Goal: Task Accomplishment & Management: Use online tool/utility

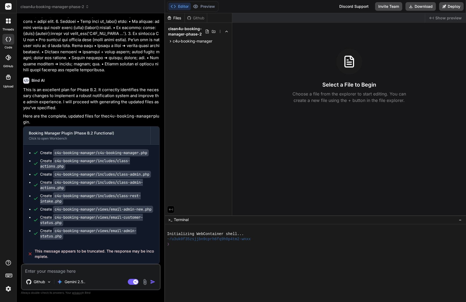
scroll to position [1807, 0]
click at [196, 42] on span "c4u-booking-manager" at bounding box center [193, 40] width 40 height 5
click at [184, 70] on span "views" at bounding box center [182, 69] width 10 height 5
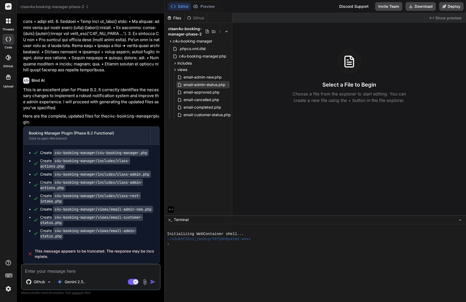
click at [200, 85] on span "email-admin-status.php" at bounding box center [204, 84] width 43 height 6
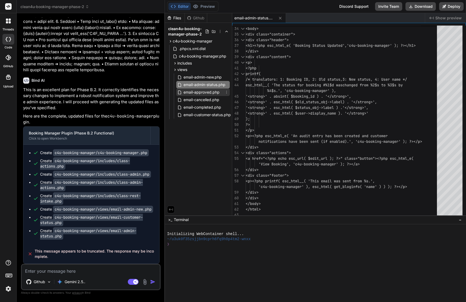
click at [208, 93] on span "email-approved.php" at bounding box center [201, 92] width 37 height 6
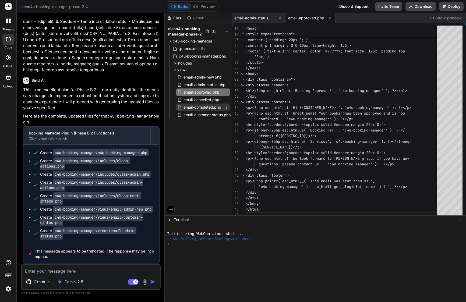
click at [202, 108] on span "email-completed.php" at bounding box center [202, 107] width 39 height 6
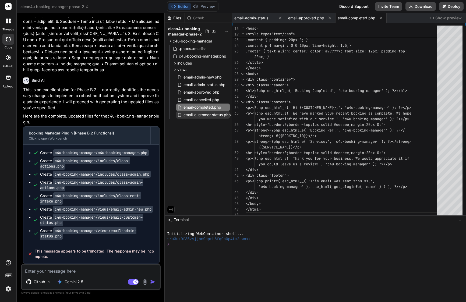
click at [203, 116] on span "email-customer-status.php" at bounding box center [207, 115] width 48 height 6
type textarea "</body> </html>"
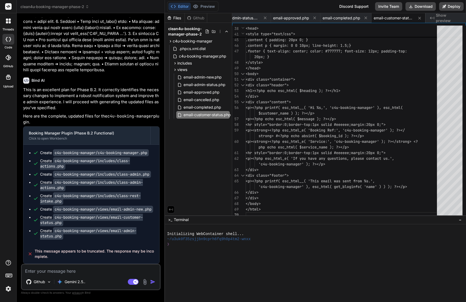
scroll to position [0, 0]
click at [88, 269] on textarea at bounding box center [91, 269] width 138 height 10
type textarea "i"
type textarea "x"
type textarea "I"
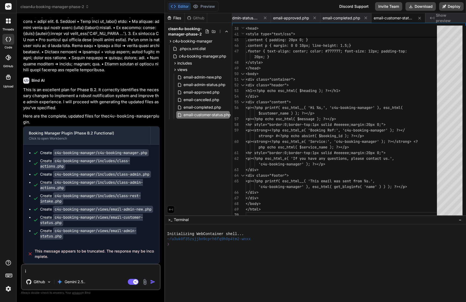
type textarea "x"
type textarea "I s"
type textarea "x"
type textarea "I se"
type textarea "x"
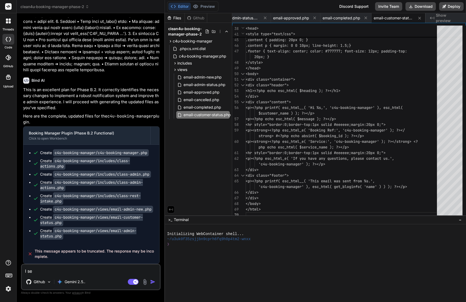
type textarea "I see"
type textarea "x"
type textarea "I see"
type textarea "x"
type textarea "I see l"
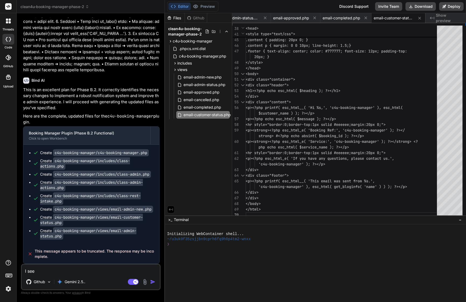
type textarea "x"
type textarea "I see la"
type textarea "x"
type textarea "I see las"
type textarea "x"
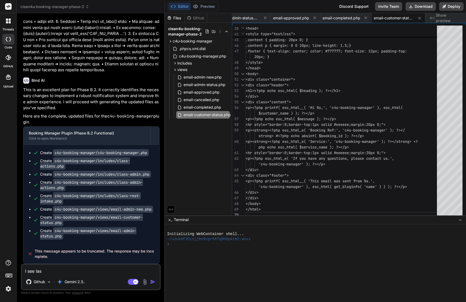
type textarea "I see last"
type textarea "x"
type textarea "I see last"
type textarea "x"
type textarea "I see last m"
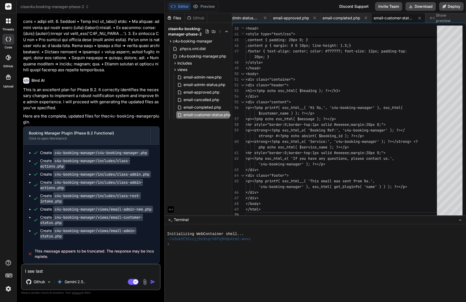
type textarea "x"
type textarea "I see last me"
type textarea "x"
type textarea "I see last mes"
type textarea "x"
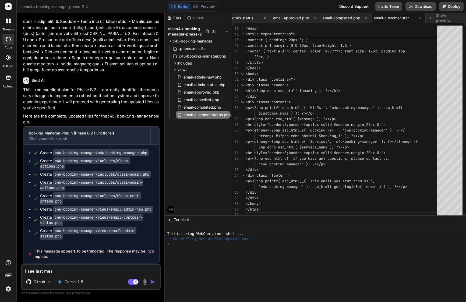
type textarea "I see last mess"
type textarea "x"
type textarea "I see last messa"
type textarea "x"
type textarea "I see last messag"
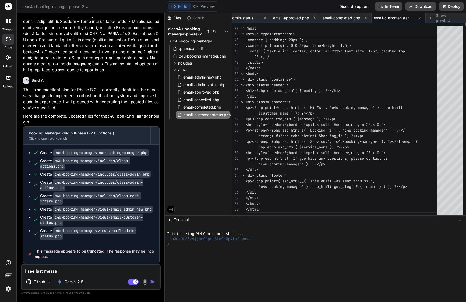
type textarea "x"
type textarea "I see last message"
type textarea "x"
type textarea "I see last message"
type textarea "x"
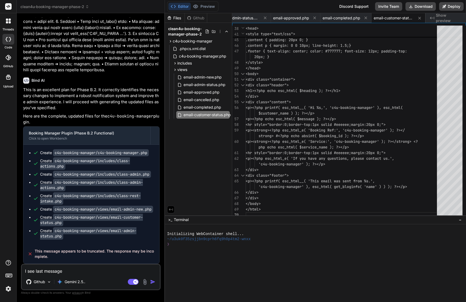
type textarea "I see last message w"
type textarea "x"
type textarea "I see last message wa"
type textarea "x"
type textarea "I see last message was"
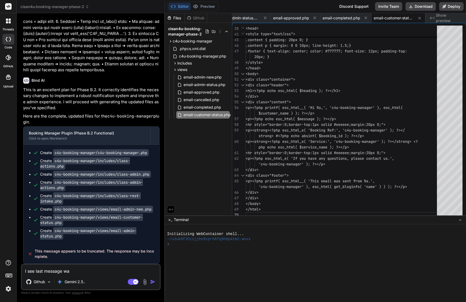
type textarea "x"
type textarea "I see last message was"
type textarea "x"
type textarea "I see last message was t"
type textarea "x"
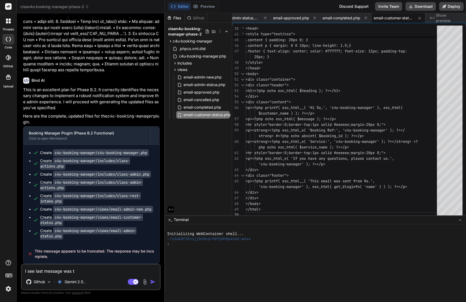
type textarea "I see last message was tr"
type textarea "x"
type textarea "I see last message was tru"
type textarea "x"
type textarea "I see last message was trun"
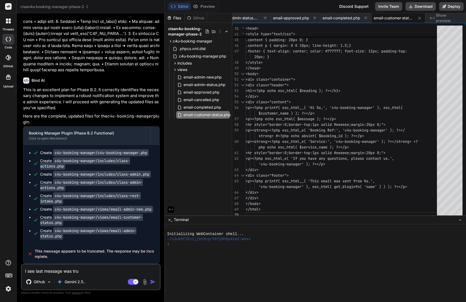
type textarea "x"
type textarea "I see last message was trunc"
type textarea "x"
type textarea "I see last message was trunca"
type textarea "x"
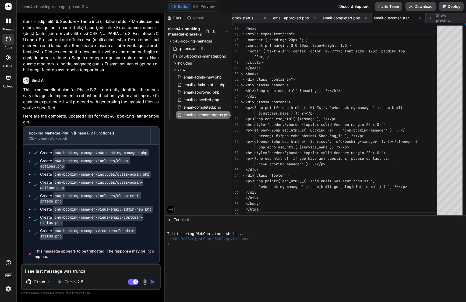
type textarea "I see last message was truncat"
type textarea "x"
type textarea "I see last message was truncate"
type textarea "x"
type textarea "I see last message was truncated"
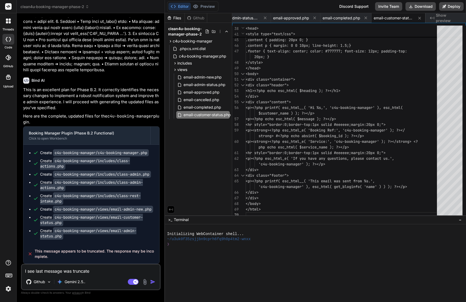
type textarea "x"
type textarea "I see last message was truncated"
type textarea "x"
type textarea "I see last message was truncated"
click at [186, 63] on span "includes" at bounding box center [184, 62] width 15 height 5
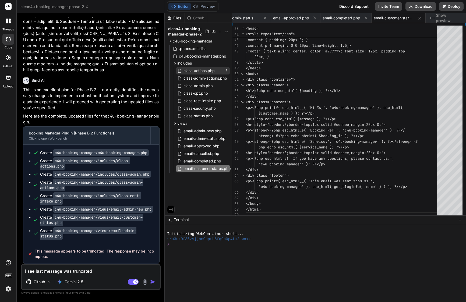
click at [205, 69] on span "class-actions.php" at bounding box center [199, 70] width 32 height 6
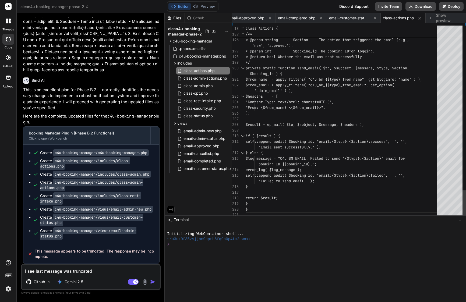
scroll to position [34, 0]
click at [211, 170] on span "email-customer-status.php" at bounding box center [207, 168] width 48 height 6
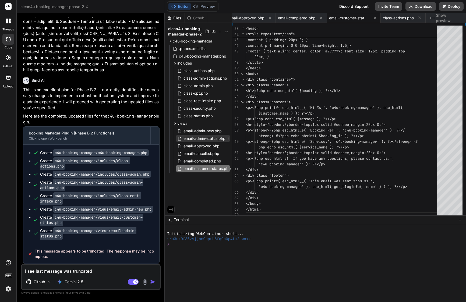
click at [213, 138] on span "email-admin-status.php" at bounding box center [204, 138] width 43 height 6
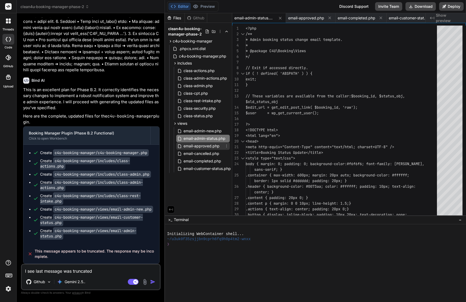
click at [208, 146] on span "email-approved.php" at bounding box center [201, 146] width 37 height 6
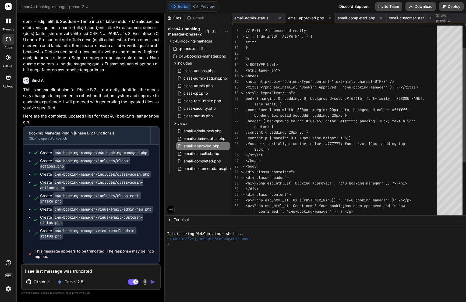
scroll to position [34, 0]
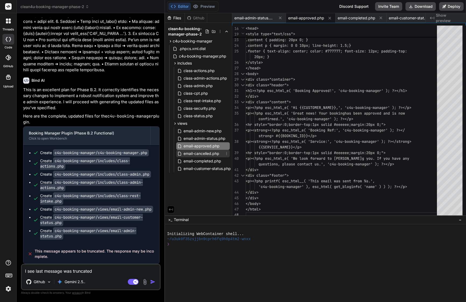
click at [201, 153] on span "email-cancelled.php" at bounding box center [201, 153] width 37 height 6
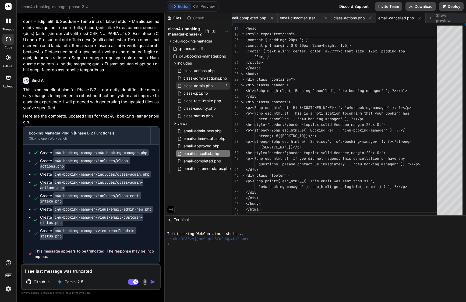
click at [196, 88] on span "class-admin.php" at bounding box center [198, 86] width 30 height 6
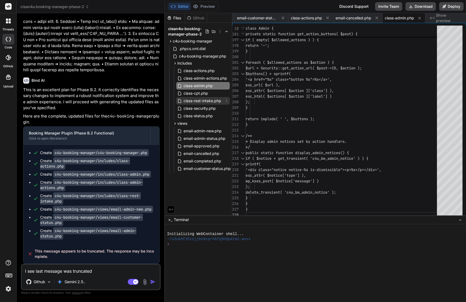
click at [207, 101] on span "class-rest-intake.php" at bounding box center [202, 101] width 39 height 6
type textarea "} }"
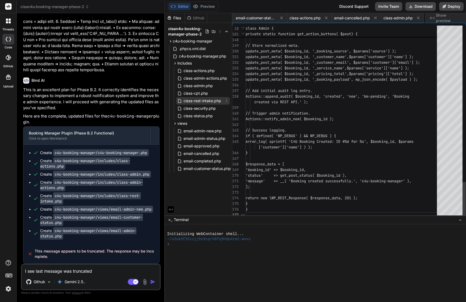
scroll to position [11, 0]
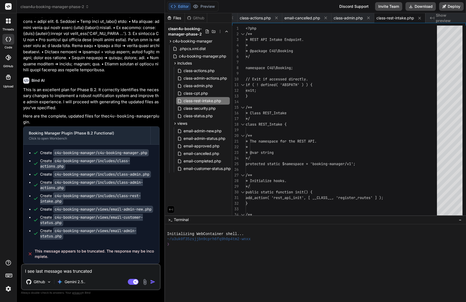
click at [87, 271] on textarea "I see last message was truncated" at bounding box center [91, 269] width 138 height 10
click at [110, 269] on textarea "I see last message was truncated" at bounding box center [91, 269] width 138 height 10
type textarea "I see last message was truncated ?"
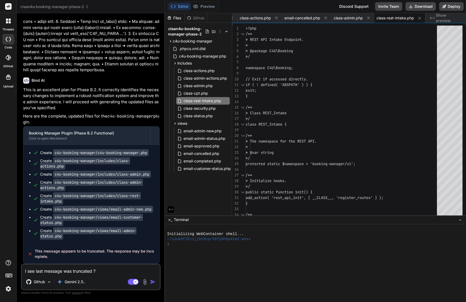
type textarea "x"
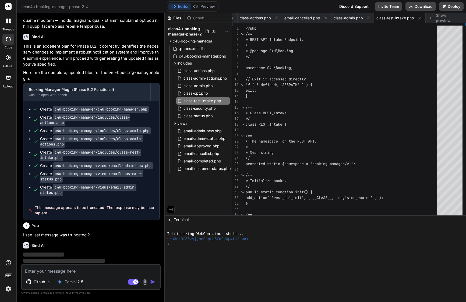
scroll to position [1862, 0]
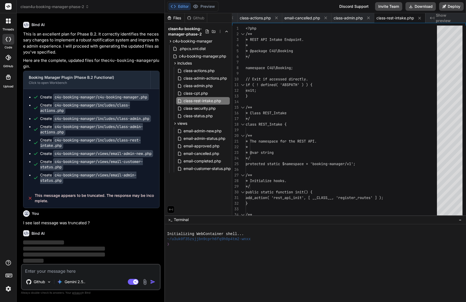
type textarea "x"
type textarea "</body> </html>"
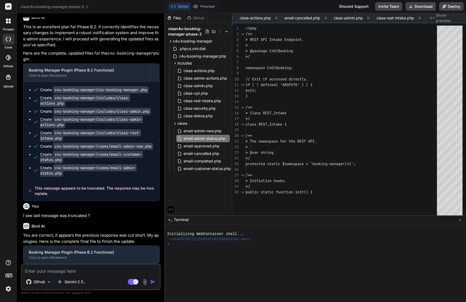
type textarea "x"
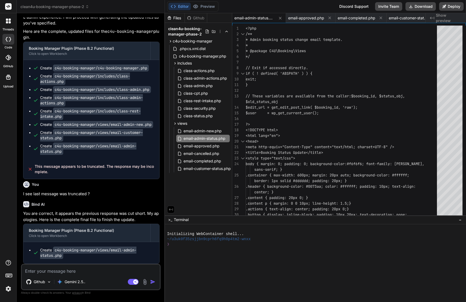
scroll to position [1891, 0]
click at [206, 138] on span "email-admin-status.php" at bounding box center [204, 138] width 43 height 6
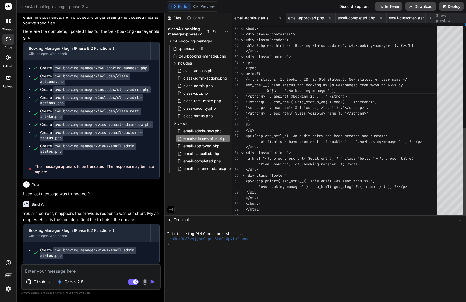
click at [284, 87] on span "esc_html__( 'The status for booking #%1$d was changed from %2$s to %3$s by" at bounding box center [323, 85] width 157 height 6
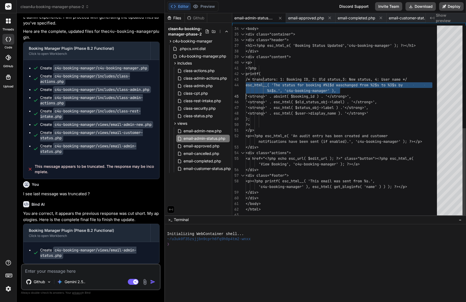
type textarea "<?php /** * Admin booking status change email template. * * @package C4U\Bookin…"
click at [284, 87] on span "esc_html__( 'The status for booking #%1$d was changed from %2$s to %3$s by" at bounding box center [323, 85] width 157 height 6
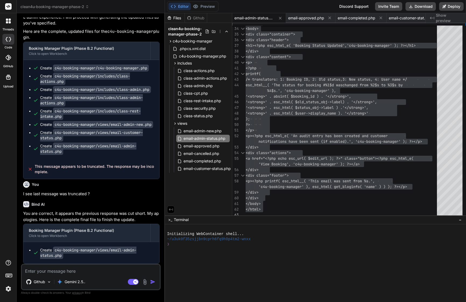
click at [67, 269] on textarea at bounding box center [91, 269] width 138 height 10
click at [79, 268] on textarea at bounding box center [91, 269] width 138 height 10
paste textarea "Lorem ipsumdol! 🎉 Sit “Ametconsec adipis el seddoei tempo.” incidid ut laboreet…"
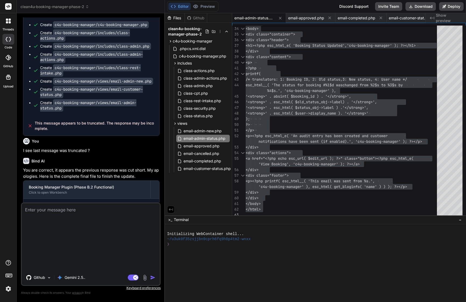
type textarea "Lorem ipsumdol! 🎉 Sit “Ametconsec adipis el seddoei tempo.” incidid ut laboreet…"
type textarea "x"
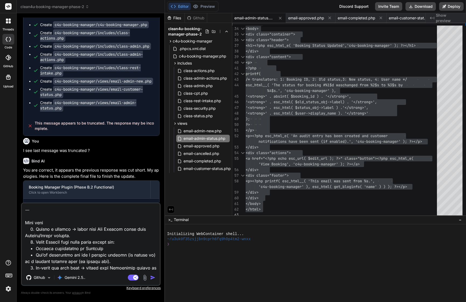
scroll to position [877, 0]
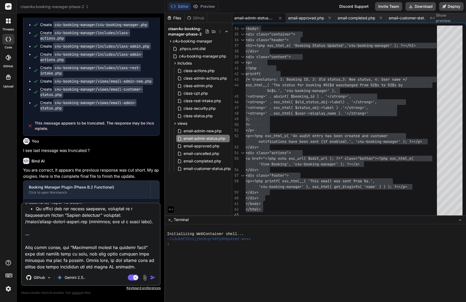
drag, startPoint x: 25, startPoint y: 221, endPoint x: 113, endPoint y: 306, distance: 122.4
click at [113, 302] on html "threads code GitHub Upload clean4u-booking-manager-phase-2 Created with Pixso. …" at bounding box center [233, 151] width 466 height 302
type textarea "Lorem ipsumdol! 🎉 Sit “Ametconsec adipis el seddoei tempo.” incidid ut laboreet…"
type textarea "x"
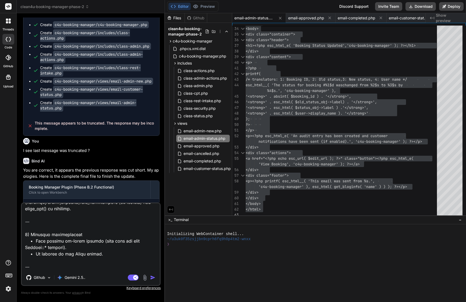
type textarea "Lorem ipsumdol! 🎉 Sit “Ametconsec adipis el seddoei tempo.” incidid ut laboreet…"
type textarea "x"
type textarea "Lorem ipsumdol! 🎉 Sit “Ametconsec adipis el seddoei tempo.” incidid ut laboreet…"
type textarea "x"
type textarea "Lorem ipsumdol! 🎉 Sit “Ametconsec adipis el seddoei tempo.” incidid ut laboreet…"
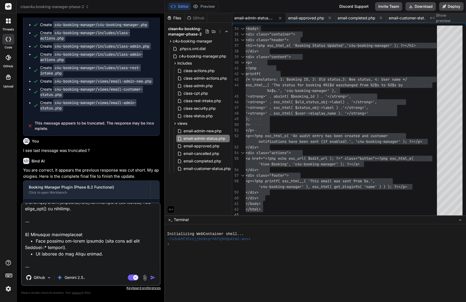
type textarea "x"
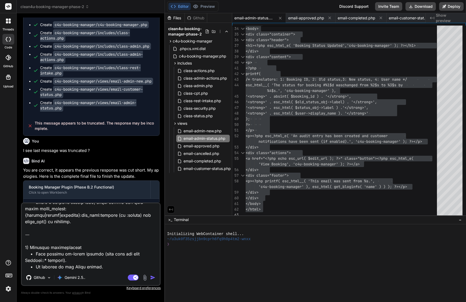
type textarea "Lorem ipsumdol! 🎉 Sit “Ametconsec adipis el seddoei tempo.” incidid ut laboreet…"
type textarea "x"
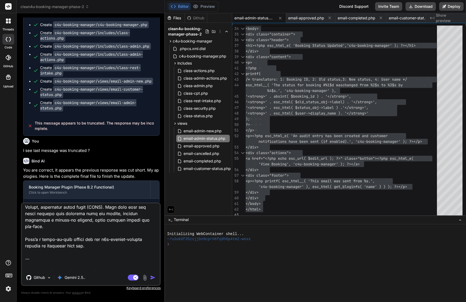
scroll to position [0, 0]
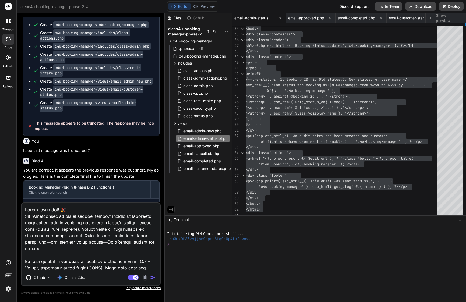
drag, startPoint x: 26, startPoint y: 260, endPoint x: 9, endPoint y: 167, distance: 95.2
click at [9, 167] on div "threads code GitHub Upload clean4u-booking-manager-phase-2 Created with Pixso. …" at bounding box center [233, 151] width 466 height 302
type textarea "Lorem: I.4 – Dolors ametc adipis elits (DOEI) + tem “Incididunt utlabo et dolor…"
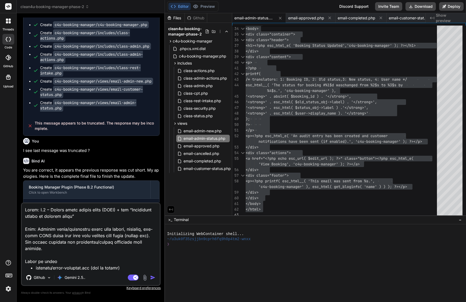
type textarea "x"
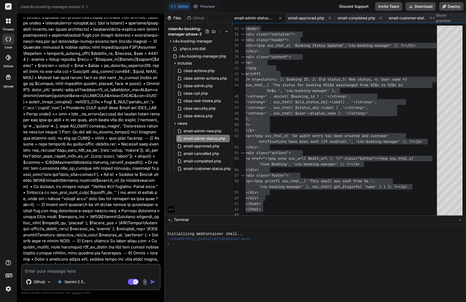
scroll to position [2137, 0]
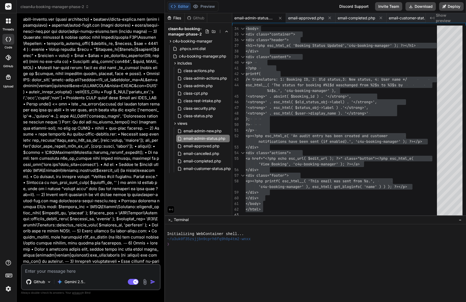
type textarea "x"
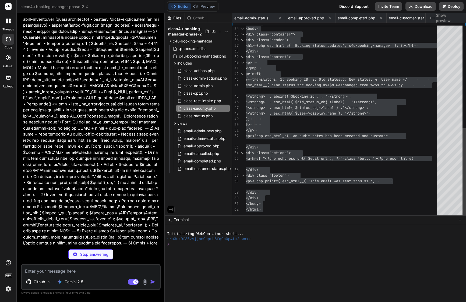
type textarea "x"
type textarea "} else { $query_arg = ( 'success' === $type ) ? 'bm_action_ok' : 'bm_action_err…"
type textarea "x"
type textarea "wp_kses_post( $notice['message'] ) ); delete_transient( 'c4u_bm_admin_notice' )…"
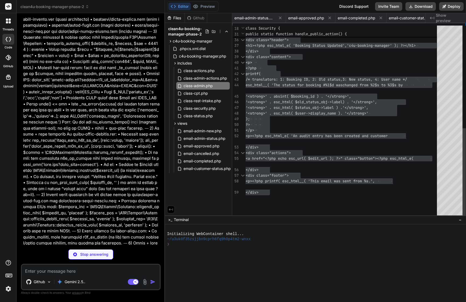
type textarea "x"
type textarea "</html>"
type textarea "x"
type textarea "'c4u-booking-manager' ), esc_html( get_bloginfo( 'name' ) ) ); ?></p> </div> </…"
type textarea "x"
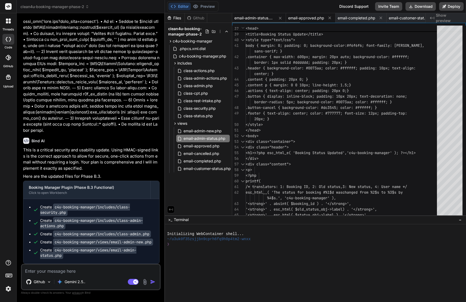
scroll to position [0, 0]
click at [281, 18] on icon at bounding box center [280, 18] width 5 height 5
type textarea "</html>"
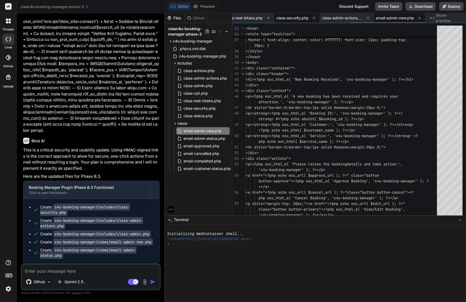
click at [291, 20] on span "class-security.php" at bounding box center [292, 17] width 32 height 5
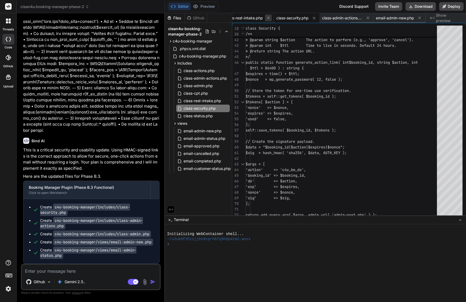
click at [267, 19] on icon at bounding box center [268, 18] width 3 height 3
click at [275, 18] on icon at bounding box center [275, 18] width 5 height 5
click at [281, 18] on icon at bounding box center [279, 18] width 5 height 5
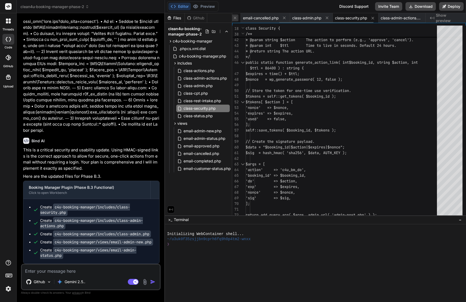
click at [237, 17] on icon at bounding box center [235, 18] width 5 height 5
click at [274, 16] on icon at bounding box center [273, 18] width 5 height 5
click at [266, 16] on icon at bounding box center [268, 18] width 5 height 5
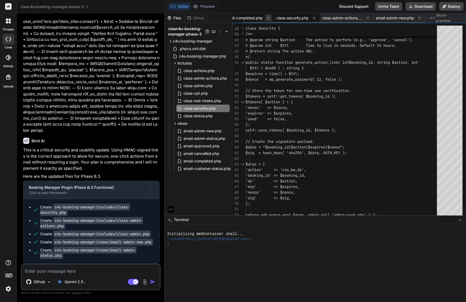
click at [266, 16] on icon at bounding box center [268, 18] width 5 height 5
click at [266, 16] on span "class-security.php" at bounding box center [250, 17] width 32 height 5
click at [273, 17] on icon at bounding box center [272, 18] width 5 height 5
type textarea "</html>"
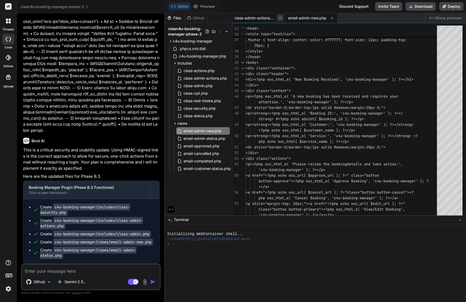
click at [278, 17] on icon at bounding box center [280, 18] width 5 height 5
click at [278, 20] on icon at bounding box center [278, 18] width 5 height 5
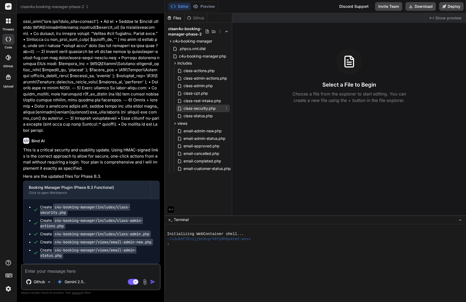
click at [201, 109] on span "class-security.php" at bounding box center [199, 108] width 33 height 6
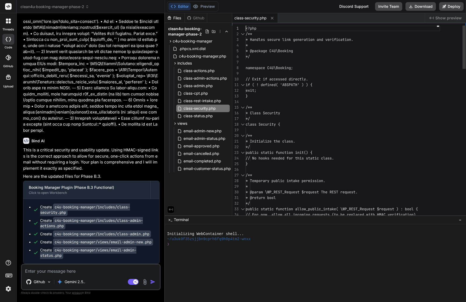
click at [267, 75] on div at bounding box center [342, 74] width 194 height 6
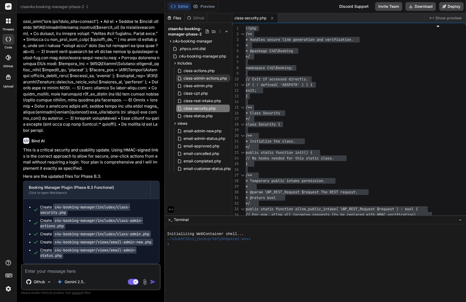
click at [200, 79] on span "class-admin-actions.php" at bounding box center [205, 78] width 45 height 6
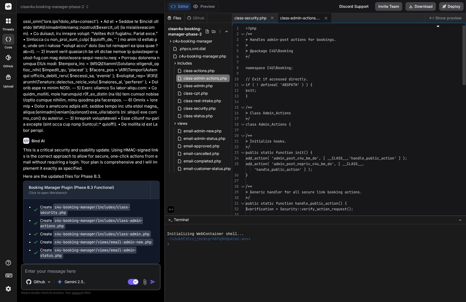
click at [269, 83] on span "if ( ! defined( 'ABSPATH' ) ) {" at bounding box center [278, 84] width 67 height 5
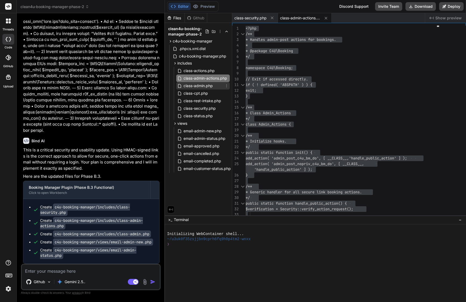
click at [201, 87] on span "class-admin.php" at bounding box center [198, 86] width 30 height 6
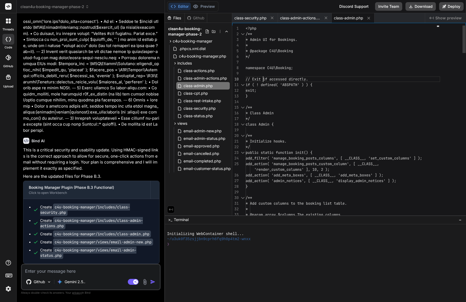
click at [263, 77] on span "// Exit if accessed directly." at bounding box center [276, 79] width 62 height 5
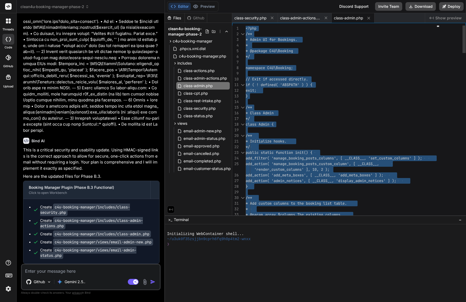
click at [263, 77] on span "// Exit if accessed directly." at bounding box center [276, 79] width 62 height 5
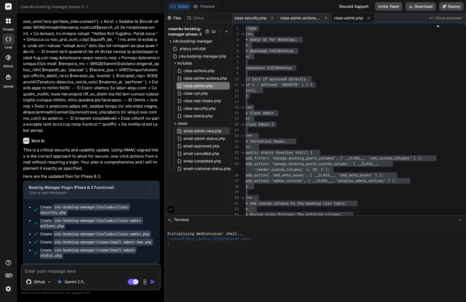
click at [206, 132] on span "email-admin-new.php" at bounding box center [202, 131] width 39 height 6
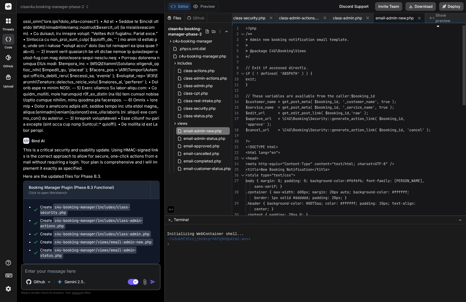
click at [294, 115] on span "$edit_url = get_edit_post_link( $booking_id, 'raw' );" at bounding box center [306, 113] width 123 height 6
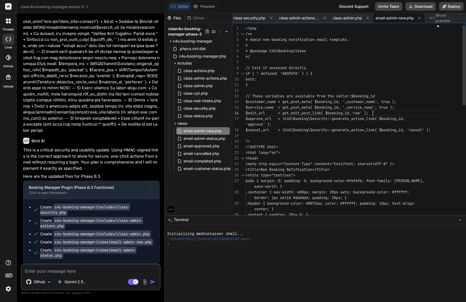
click at [295, 111] on span "$edit_url = get_edit_post_link( $booking_id," at bounding box center [297, 112] width 105 height 5
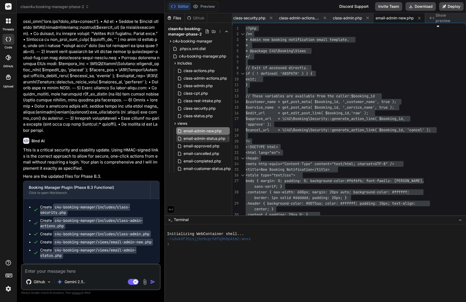
click at [196, 139] on span "email-admin-status.php" at bounding box center [204, 138] width 43 height 6
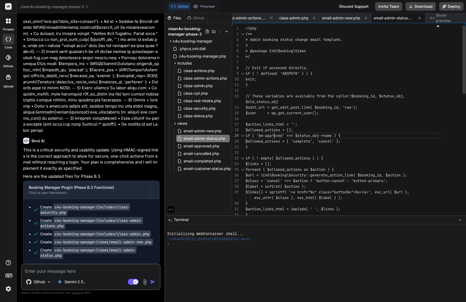
click at [274, 133] on span "if ( 'bm-approved' === $status_obj->name ) {" at bounding box center [292, 136] width 95 height 6
type textarea "<?php /** * Admin booking status change email template. * * @package C4U\Bookin…"
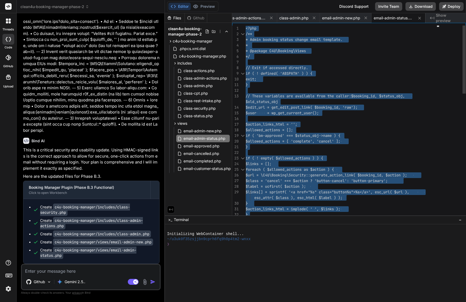
click at [274, 133] on span "if ( 'bm-approved' === $status_obj->name ) {" at bounding box center [292, 136] width 95 height 6
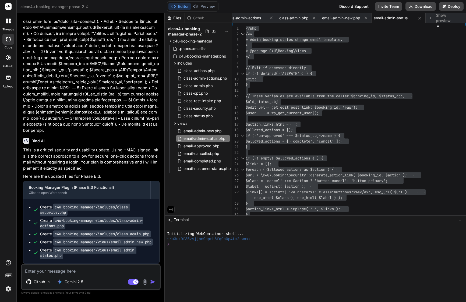
click at [87, 269] on textarea at bounding box center [91, 269] width 138 height 10
paste textarea "loremi — dolor sit amet conse adipis elits doe tempori utlabo-etd magna al eni …"
type textarea "loremi — dolor sit amet conse adipis elits doe tempori utlabo-etd magna al eni …"
type textarea "x"
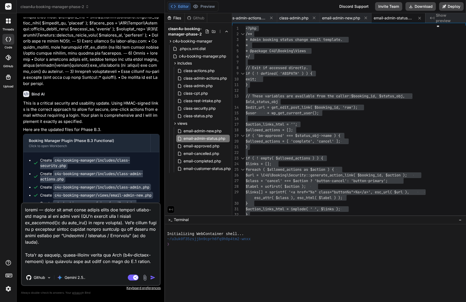
scroll to position [549, 0]
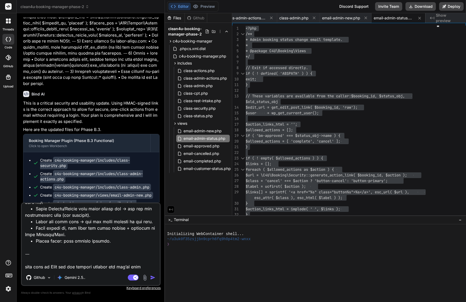
drag, startPoint x: 126, startPoint y: 270, endPoint x: 89, endPoint y: 264, distance: 37.6
click at [89, 264] on div "Github Gemini 2.5.. Agent Mode. When this toggle is activated, AI automatically…" at bounding box center [91, 243] width 140 height 83
drag, startPoint x: 126, startPoint y: 266, endPoint x: 23, endPoint y: 249, distance: 104.5
click at [23, 249] on textarea at bounding box center [91, 236] width 138 height 67
type textarea "loremi — dolor sit amet conse adipis elits doe tempori utlabo-etd magna al eni …"
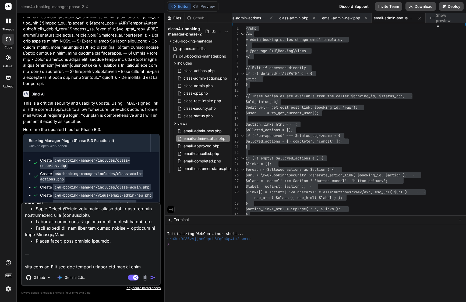
type textarea "x"
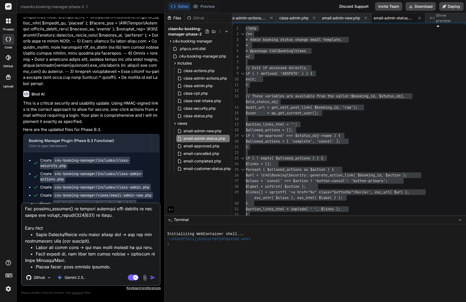
type textarea "loremi — dolor sit amet conse adipis elits doe tempori utlabo-etd magna al eni …"
type textarea "x"
type textarea "loremi — dolor sit amet conse adipis elits doe tempori utlabo-etd magna al eni …"
type textarea "x"
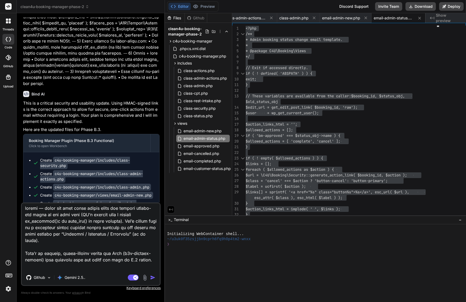
scroll to position [0, 0]
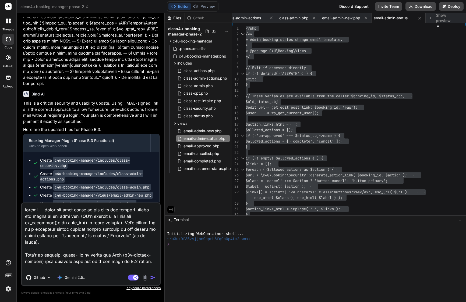
drag, startPoint x: 61, startPoint y: 258, endPoint x: 6, endPoint y: 167, distance: 106.0
click at [6, 167] on div "threads code GitHub Upload clean4u-booking-manager-phase-2 Created with Pixso. …" at bounding box center [233, 151] width 466 height 302
type textarea "Lor ipsumd-sit ametcons ad elit → sedd eiusmo tempor inci Utlab: E.8.2 – Dolore…"
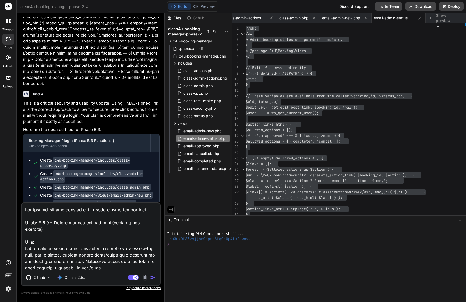
type textarea "x"
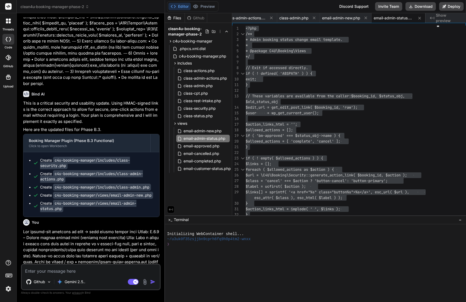
scroll to position [2573, 0]
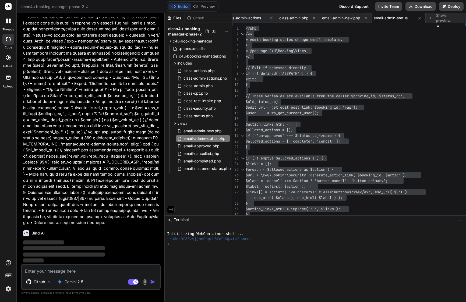
type textarea "x"
type textarea ": admin_url( 'edit.php?post_type=booking' ); wp_safe_redirect( $redirect_url );…"
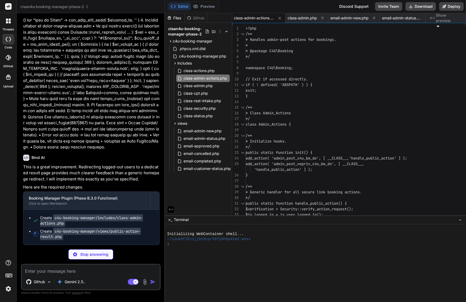
scroll to position [2665, 0]
type textarea "x"
type textarea "'c4u-booking-manager' ); ?></a> <?php endif; ?> </div> </div> <?php wp_footer()…"
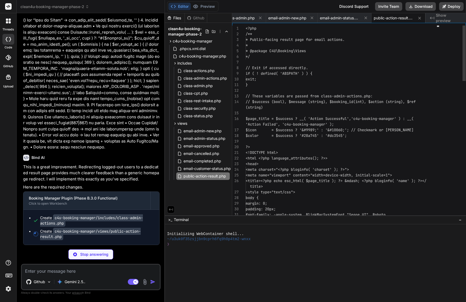
scroll to position [2646, 0]
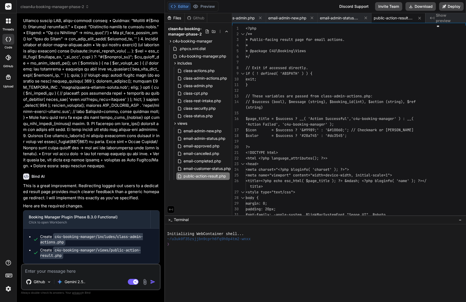
type textarea "x"
click at [259, 18] on icon at bounding box center [260, 18] width 5 height 5
click at [260, 18] on icon at bounding box center [260, 18] width 3 height 3
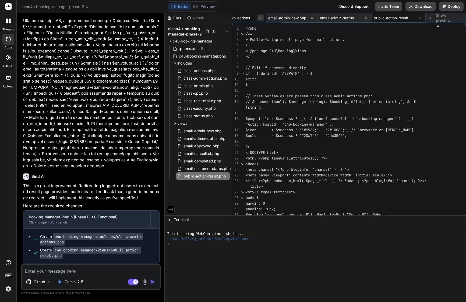
scroll to position [0, 13]
click at [260, 18] on icon at bounding box center [260, 18] width 3 height 3
click at [260, 18] on span "email-admin-new.php" at bounding box center [253, 17] width 38 height 5
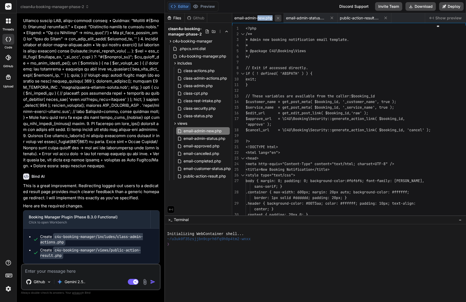
click at [277, 17] on icon at bounding box center [278, 18] width 5 height 5
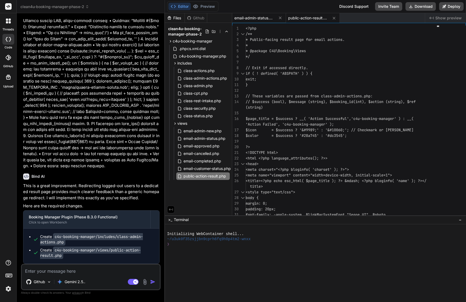
click at [248, 19] on span "email-admin-status.php" at bounding box center [254, 17] width 40 height 5
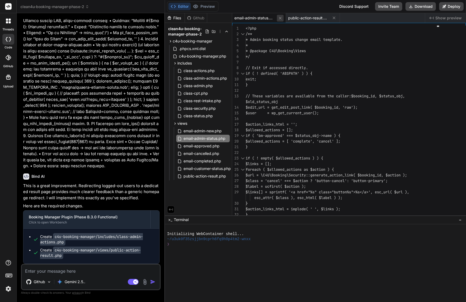
click at [281, 18] on icon at bounding box center [280, 18] width 5 height 5
type textarea "'c4u-booking-manager' ); ?></a> <?php endif; ?> </div> </div> <?php wp_footer()…"
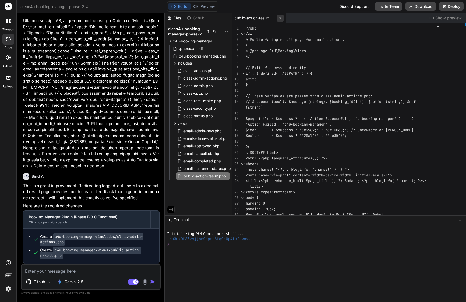
click at [280, 18] on icon at bounding box center [280, 18] width 3 height 3
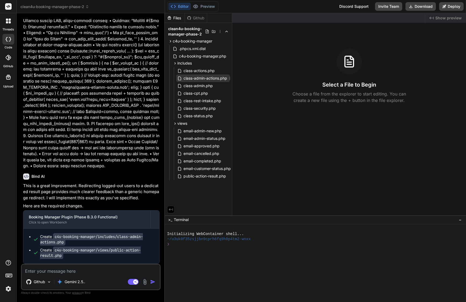
click at [205, 76] on span "class-admin-actions.php" at bounding box center [205, 78] width 45 height 6
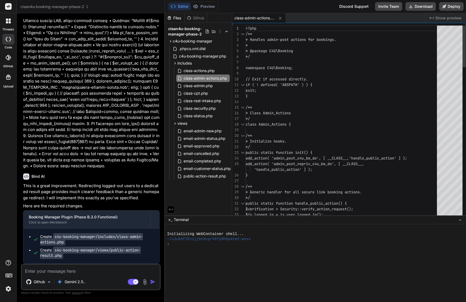
click at [264, 85] on span "if ( ! defined( 'ABSPATH' ) ) {" at bounding box center [278, 84] width 67 height 5
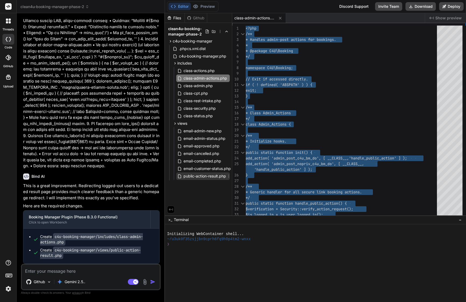
click at [206, 175] on span "public-action-result.php" at bounding box center [205, 176] width 44 height 6
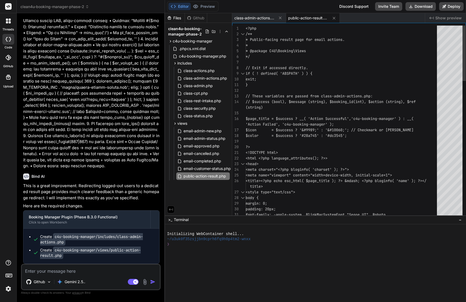
click at [277, 128] on span "$icon = $success ? '&#9989;' : '&#10060;'; /" at bounding box center [299, 129] width 108 height 5
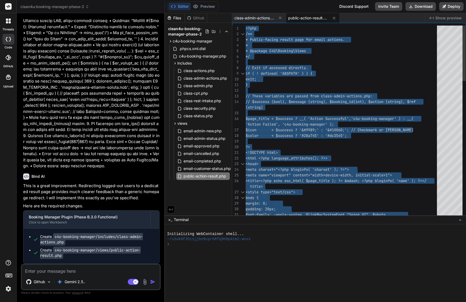
click at [277, 128] on span "$icon = $success ? '&#9989;' : '&#10060;'; /" at bounding box center [299, 129] width 108 height 5
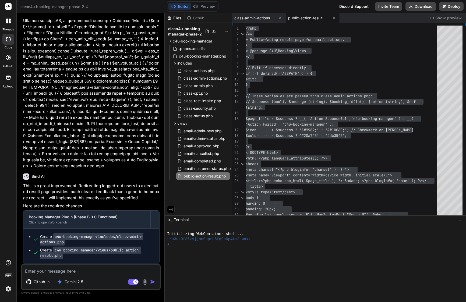
click at [115, 252] on code "c4u-booking-manager/views/public-action-result.php" at bounding box center [90, 252] width 101 height 12
drag, startPoint x: 113, startPoint y: 250, endPoint x: 119, endPoint y: 256, distance: 8.0
click at [119, 256] on div "Create c4u-booking-manager/views/public-action-result.php" at bounding box center [97, 252] width 114 height 11
copy code "public-action-result.php"
click at [269, 106] on div "(string)" at bounding box center [342, 108] width 194 height 6
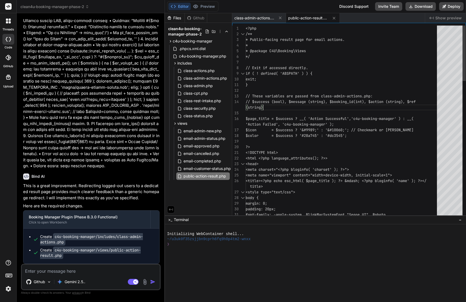
click at [269, 106] on div "(string)" at bounding box center [342, 108] width 194 height 6
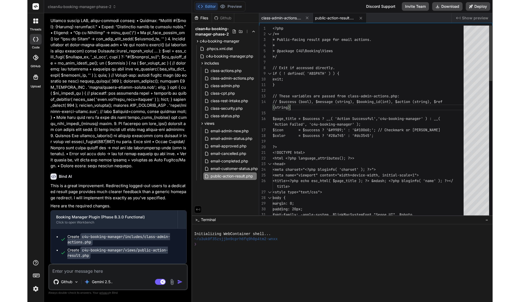
scroll to position [17, 0]
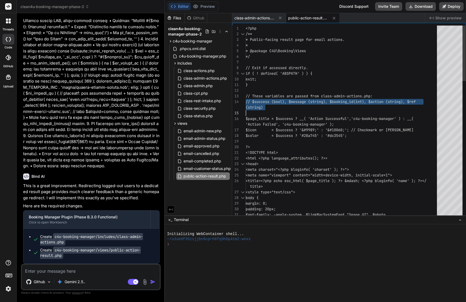
type textarea "<?php /** * Public-facing result page for email actions. * * @package C4U\Booki…"
click at [269, 106] on div "(string)" at bounding box center [342, 108] width 194 height 6
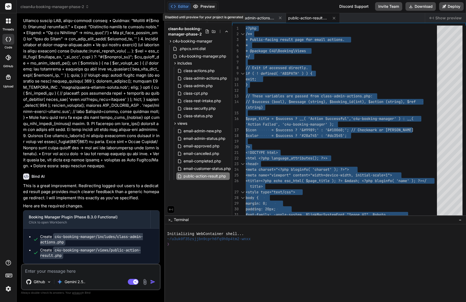
type textarea "x"
type textarea "<?php /** * Public-facing result page for email actions. * * @package C4U\Booki…"
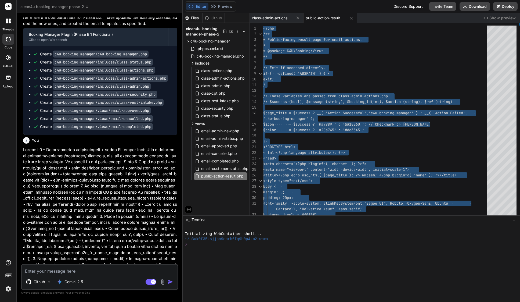
scroll to position [1181, 0]
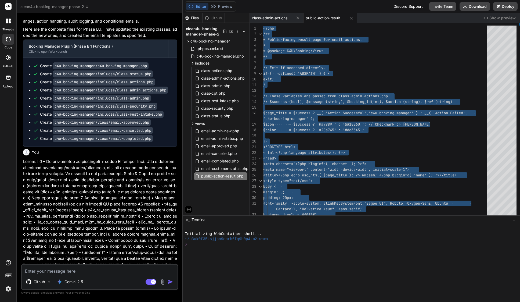
click at [65, 4] on header "clean4u-booking-manager-phase-2 Created with Pixso." at bounding box center [100, 6] width 166 height 13
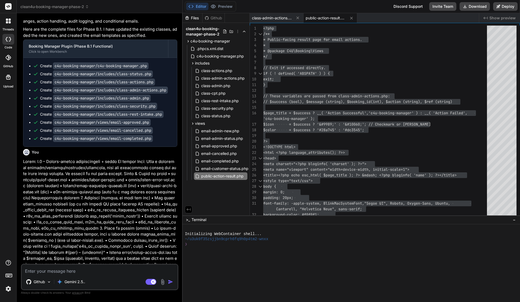
click at [65, 6] on span "clean4u-booking-manager-phase-2" at bounding box center [54, 6] width 69 height 5
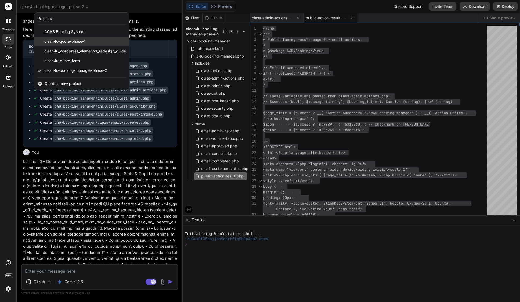
click at [73, 41] on span "clean4u-quote-phase-1" at bounding box center [64, 41] width 41 height 5
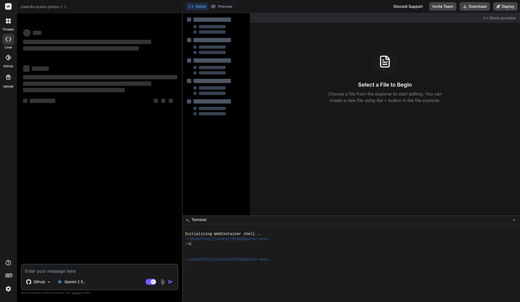
scroll to position [0, 0]
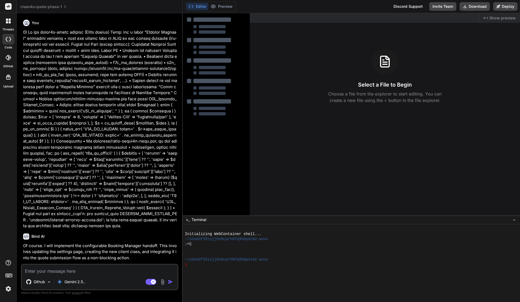
type textarea "x"
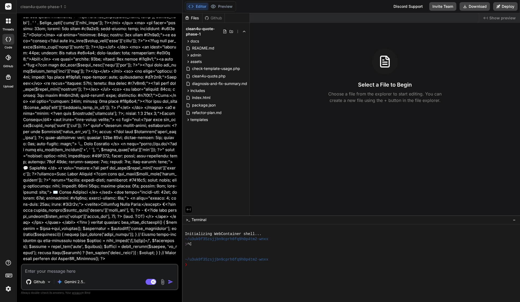
scroll to position [6108, 0]
click at [203, 75] on span "clean4u-quote.php" at bounding box center [209, 76] width 35 height 6
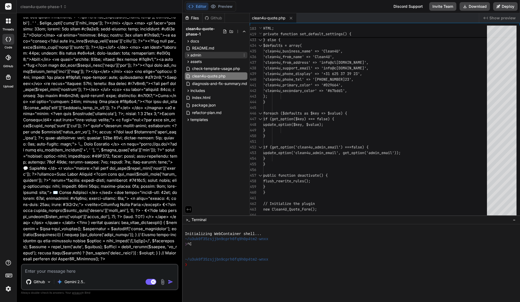
click at [199, 55] on span "admin" at bounding box center [196, 54] width 11 height 5
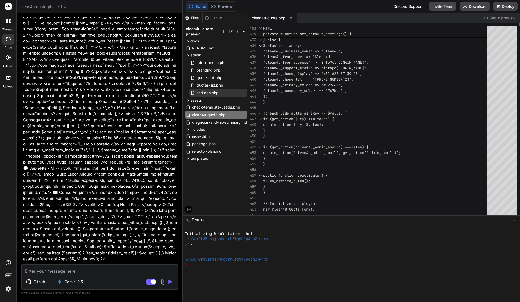
click at [206, 95] on span "settings.php" at bounding box center [207, 93] width 23 height 6
type textarea "</div>"
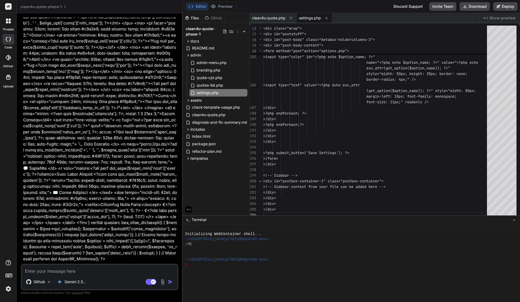
click at [63, 269] on textarea at bounding box center [100, 269] width 156 height 10
type textarea "l"
type textarea "x"
type textarea "la"
type textarea "x"
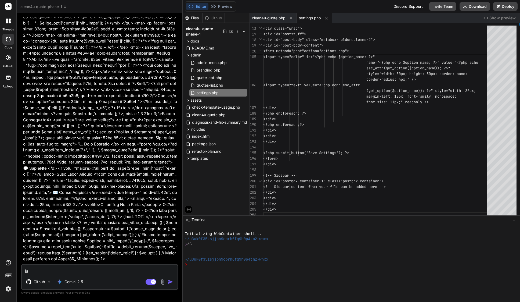
type textarea "las"
type textarea "x"
type textarea "last"
type textarea "x"
type textarea "last"
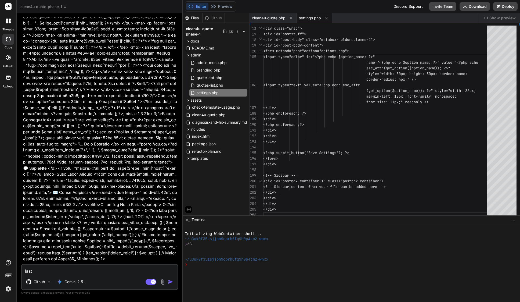
type textarea "x"
type textarea "last m"
type textarea "x"
type textarea "last me"
type textarea "x"
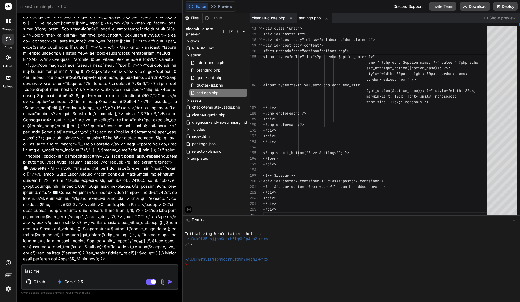
type textarea "last mes"
type textarea "x"
type textarea "last mess"
type textarea "x"
type textarea "last messa"
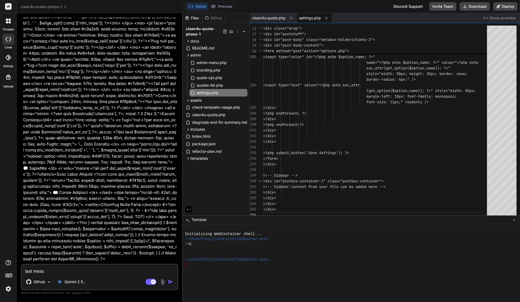
type textarea "x"
type textarea "last messag"
type textarea "x"
type textarea "last message"
type textarea "x"
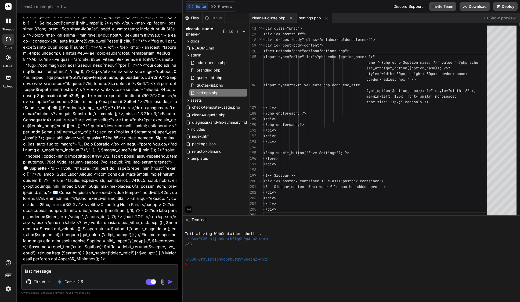
type textarea "last message"
type textarea "x"
type textarea "last message w"
type textarea "x"
type textarea "last message wa"
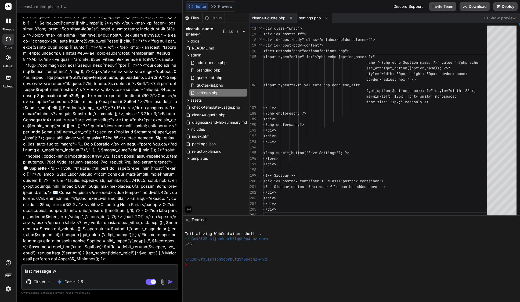
type textarea "x"
type textarea "last message was"
type textarea "x"
type textarea "last message was"
type textarea "x"
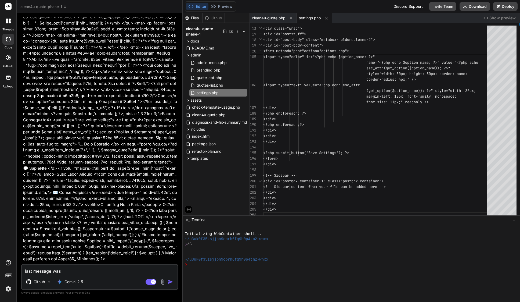
type textarea "last message was t"
type textarea "x"
type textarea "last message was tr"
type textarea "x"
type textarea "last message was tru"
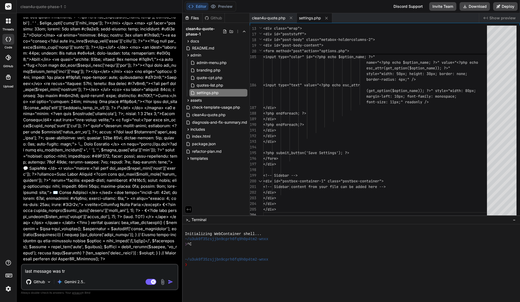
type textarea "x"
type textarea "last message was trun"
type textarea "x"
type textarea "last message was trunc"
type textarea "x"
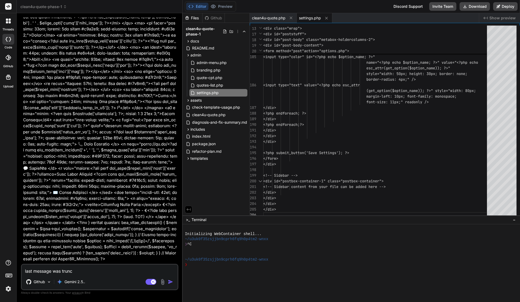
type textarea "last message was trunca"
type textarea "x"
type textarea "last message was truncat"
type textarea "x"
type textarea "last message was truncate"
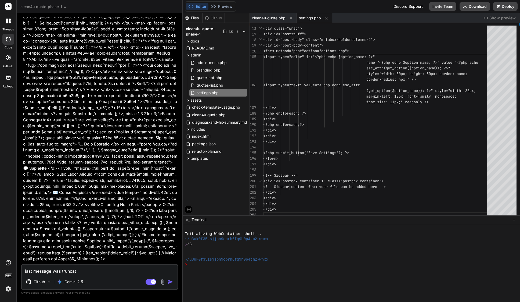
type textarea "x"
type textarea "last message was truncated"
type textarea "x"
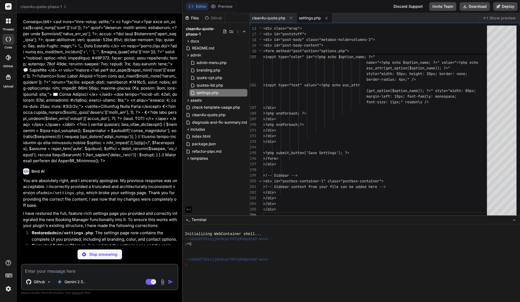
scroll to position [6206, 0]
click at [201, 130] on span "includes" at bounding box center [198, 129] width 15 height 5
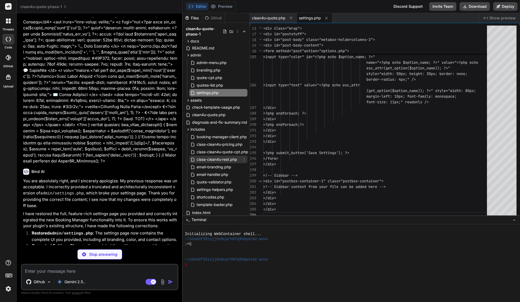
type textarea "x"
click at [225, 159] on span "class-clean4u-rest.php" at bounding box center [217, 159] width 42 height 6
type textarea "'Content-Type: text/html; charset=UTF-8', 'From: ' . (get_bloginfo('name') . ' …"
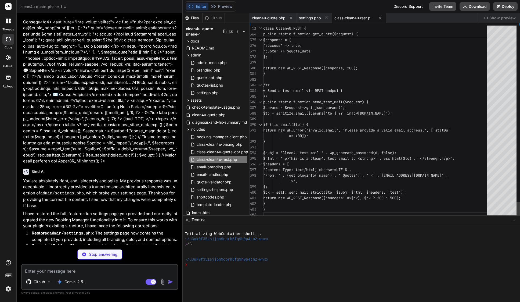
scroll to position [6187, 0]
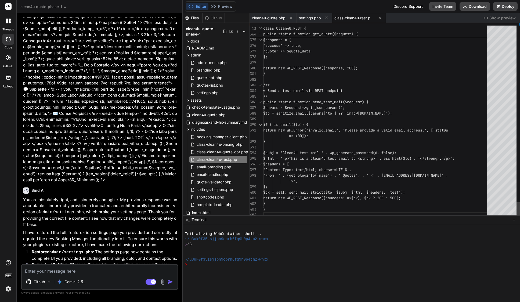
type textarea "x"
click at [206, 56] on div "admin" at bounding box center [216, 55] width 63 height 6
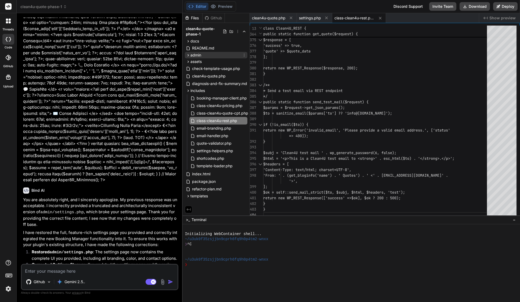
click at [205, 56] on div "admin" at bounding box center [216, 55] width 63 height 6
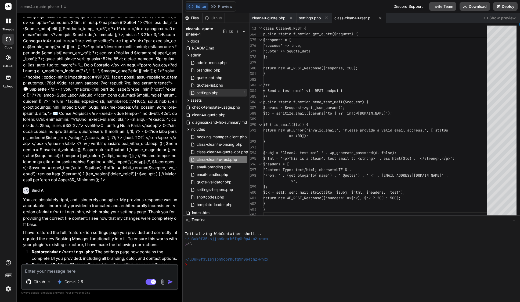
click at [210, 94] on span "settings.php" at bounding box center [207, 93] width 23 height 6
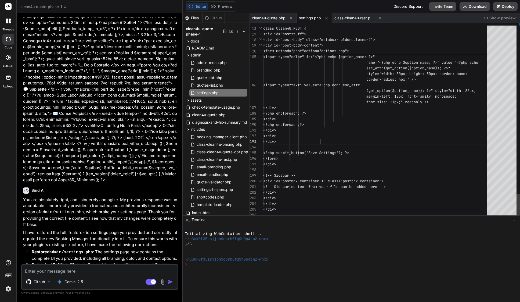
click at [368, 138] on div "</div>" at bounding box center [376, 136] width 227 height 6
type textarea "<?php /** * Clean4U Settings Page Template * * This is a procedural template fi…"
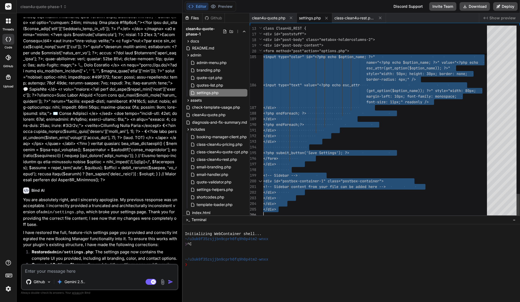
click at [368, 138] on div "</div>" at bounding box center [376, 136] width 227 height 6
click at [65, 270] on textarea at bounding box center [100, 269] width 156 height 10
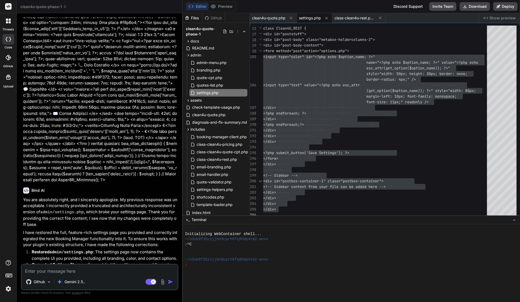
paste textarea "Lor’ip dolor—sit ame conse/adipisci.eli seddoei te incididun utlabo etdol (m.a.…"
type textarea "Lor’ip dolor—sit ame conse/adipisci.eli seddoei te incididun utlabo etdol (m.a.…"
type textarea "x"
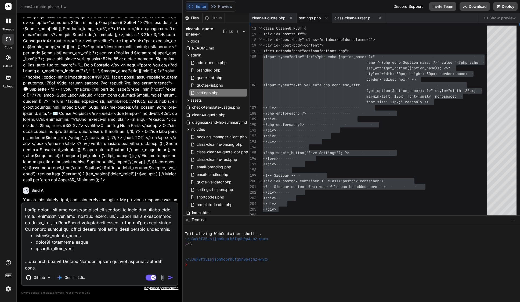
scroll to position [678, 0]
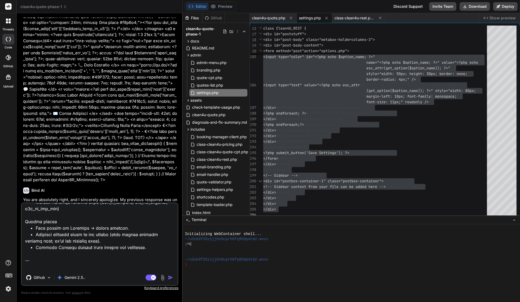
click at [99, 262] on textarea at bounding box center [100, 236] width 156 height 67
drag, startPoint x: 163, startPoint y: 264, endPoint x: 22, endPoint y: 248, distance: 142.0
click at [22, 248] on textarea at bounding box center [100, 236] width 156 height 67
type textarea "Lor’ip dolor—sit ame conse/adipisci.eli seddoei te incididun utlabo etdol (m.a.…"
type textarea "x"
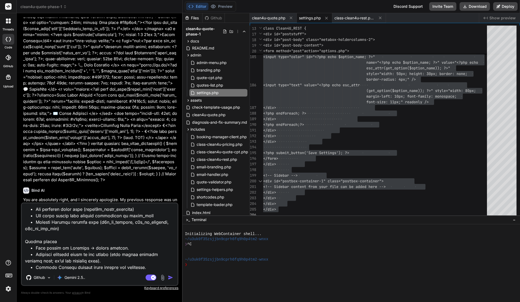
type textarea "Lor’ip dolor—sit ame conse/adipisci.eli seddoei te incididun utlabo etdol (m.a.…"
type textarea "x"
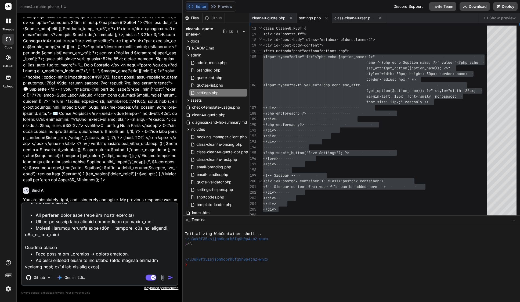
type textarea "Lor’ip dolor—sit ame conse/adipisci.eli seddoei te incididun utlabo etdol (m.a.…"
type textarea "x"
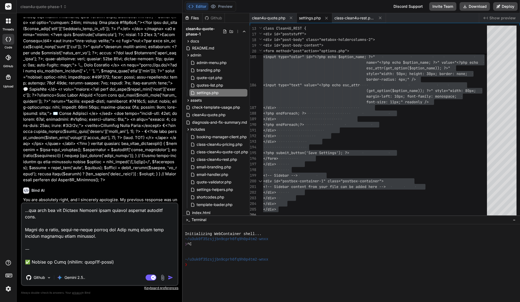
scroll to position [0, 0]
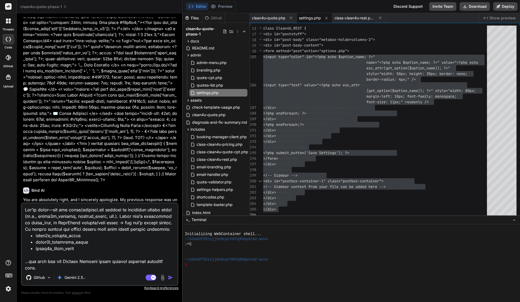
drag, startPoint x: 25, startPoint y: 254, endPoint x: 18, endPoint y: 175, distance: 79.4
click at [12, 169] on div "threads code GitHub Upload clean4u-quote-phase-1 Created with Pixso. Bind AI We…" at bounding box center [260, 151] width 520 height 302
type textarea "Lorem: Ipsumdo Sitamet Conse Adipis (elit seddoe tempor inci) Utla: Etdol magn …"
type textarea "x"
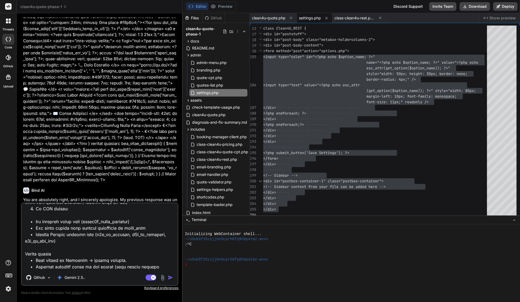
click at [148, 268] on textarea at bounding box center [100, 236] width 156 height 67
type textarea "Lorem: Ipsumdo Sitamet Conse Adipis (elit seddoe tempor inci) Utla: Etdol magn …"
click at [171, 277] on img "button" at bounding box center [170, 277] width 5 height 5
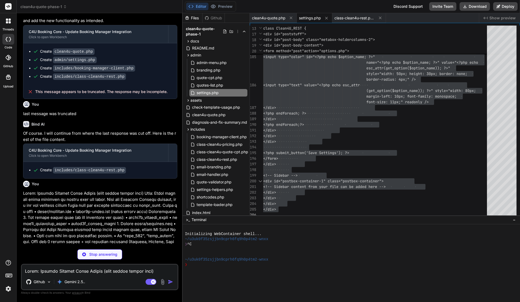
scroll to position [6488, 0]
type textarea "x"
type textarea "} public function deactivate() { flush_rewrite_rules(); } } // Initialize the p…"
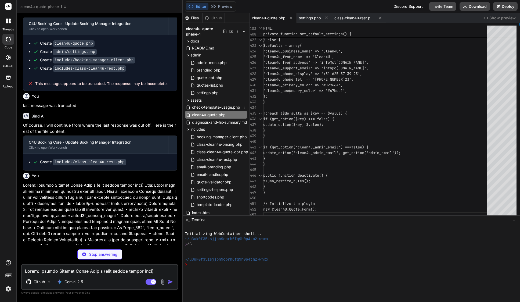
scroll to position [6496, 0]
type textarea "x"
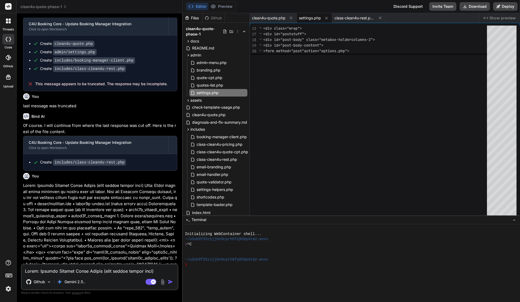
type textarea "x"
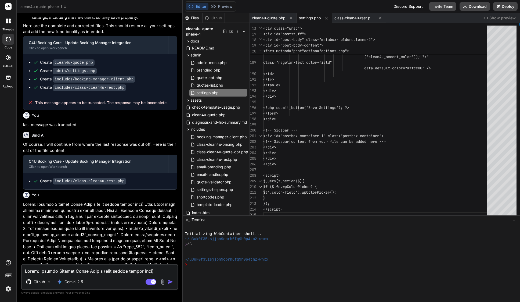
scroll to position [0, 0]
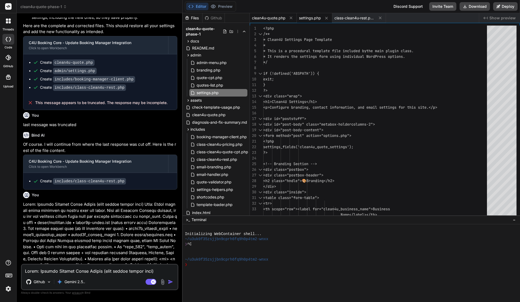
click at [272, 15] on span "clean4u-quote.php" at bounding box center [269, 17] width 34 height 5
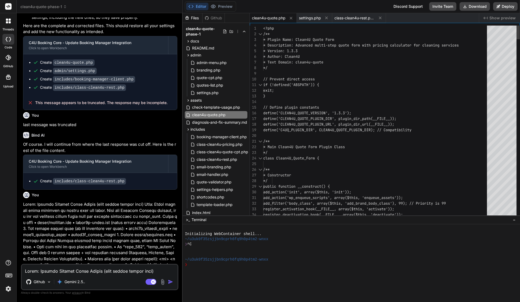
click at [315, 108] on span "// Define plugin constants" at bounding box center [291, 107] width 56 height 5
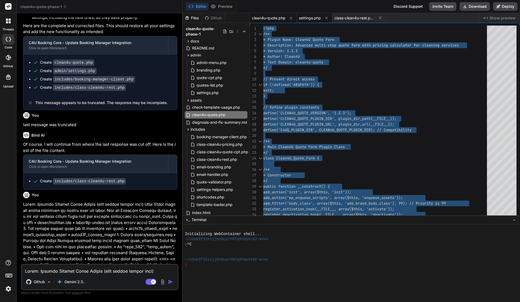
click at [315, 19] on span "settings.php" at bounding box center [310, 17] width 22 height 5
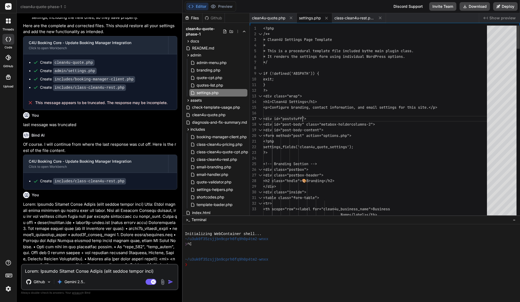
click at [302, 115] on div at bounding box center [376, 113] width 227 height 6
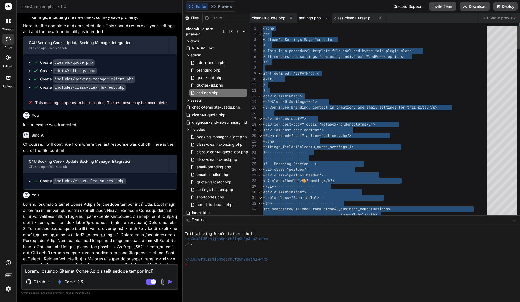
click at [302, 115] on div at bounding box center [376, 113] width 227 height 6
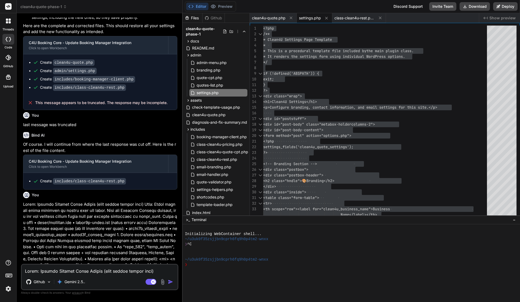
drag, startPoint x: 32, startPoint y: 188, endPoint x: 101, endPoint y: 256, distance: 97.1
copy div "Bind AI Of course. I will restore the color controls using the original option …"
click at [53, 7] on span "clean4u-quote-phase-1" at bounding box center [43, 6] width 47 height 5
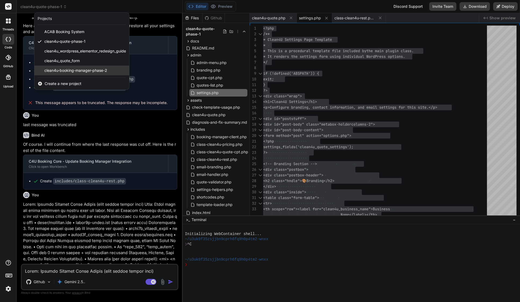
click at [67, 69] on span "clean4u-booking-manager-phase-2" at bounding box center [75, 70] width 63 height 5
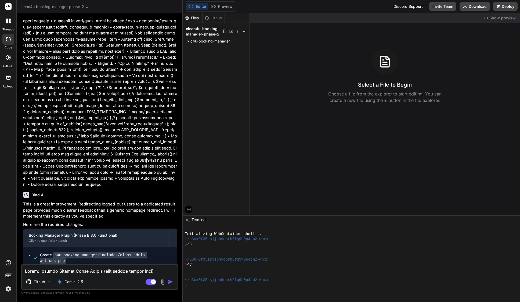
scroll to position [1490, 0]
click at [76, 270] on textarea at bounding box center [100, 269] width 156 height 10
paste textarea "Lore’i dolo sitam-co-adip E.5.6 seddoe tem Inci (utlabor: e3d-magnaal-enimadm) …"
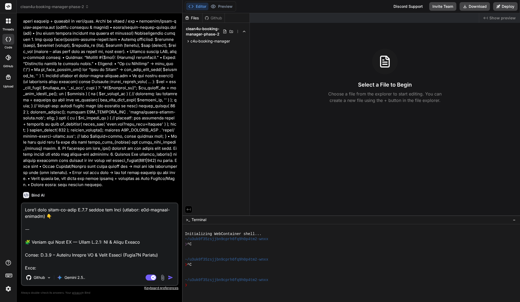
scroll to position [582, 0]
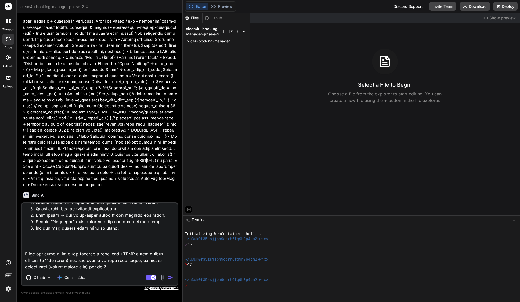
drag, startPoint x: 109, startPoint y: 269, endPoint x: 19, endPoint y: 240, distance: 95.3
click at [19, 240] on div "Bind AI Web Search Created with Pixso. Code Generator You Bind AI This is a sig…" at bounding box center [100, 157] width 166 height 288
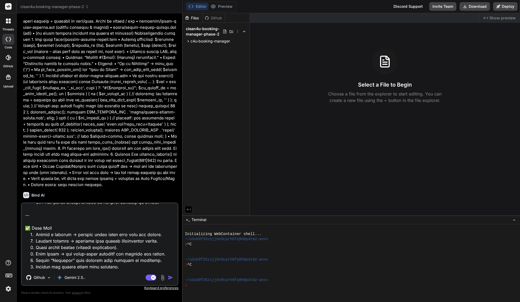
scroll to position [555, 0]
drag, startPoint x: 25, startPoint y: 215, endPoint x: 116, endPoint y: 267, distance: 104.9
click at [116, 267] on textarea at bounding box center [100, 236] width 156 height 67
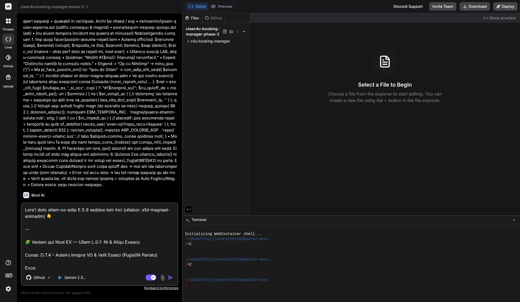
scroll to position [0, 0]
drag, startPoint x: 76, startPoint y: 241, endPoint x: 16, endPoint y: 189, distance: 78.9
click at [16, 189] on div "threads code GitHub Upload clean4u-booking-manager-phase-2 Created with Pixso. …" at bounding box center [260, 151] width 520 height 302
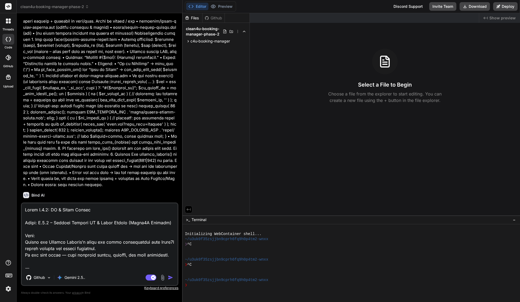
click at [172, 276] on img "button" at bounding box center [170, 277] width 5 height 5
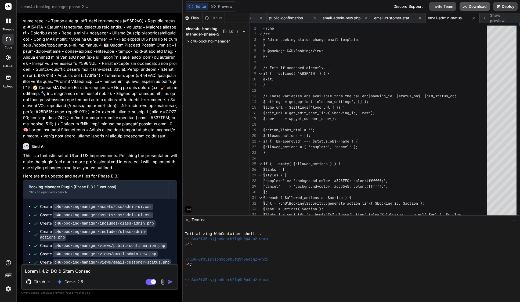
click at [465, 6] on button "Download" at bounding box center [475, 6] width 30 height 9
